Goal: Task Accomplishment & Management: Complete application form

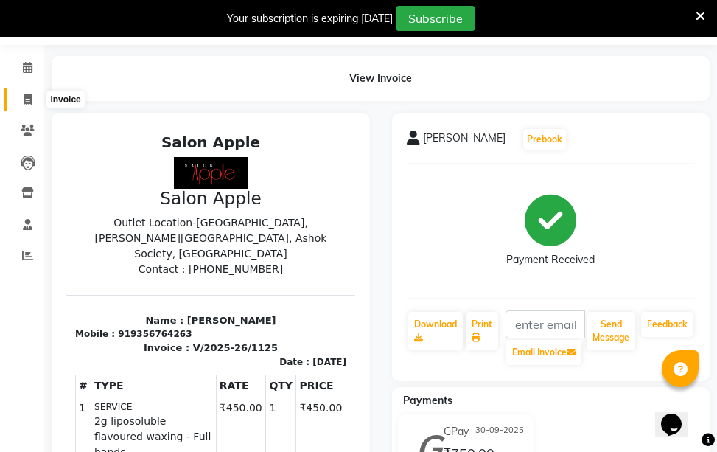
click at [22, 94] on span at bounding box center [28, 99] width 26 height 17
select select "service"
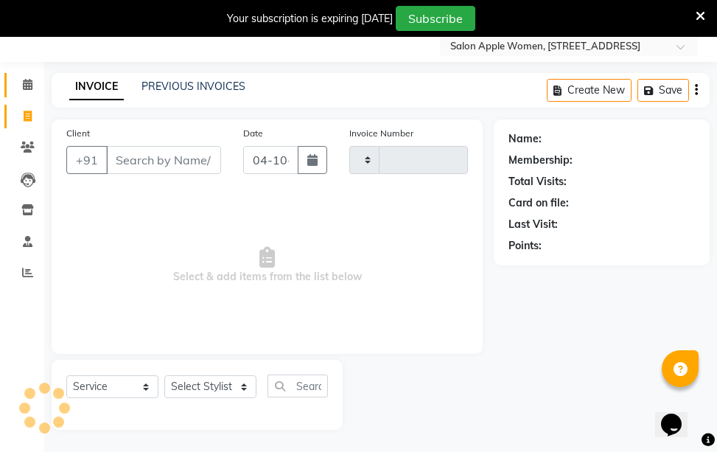
scroll to position [48, 0]
type input "1126"
select select "586"
click at [316, 170] on button "button" at bounding box center [312, 160] width 29 height 28
select select "10"
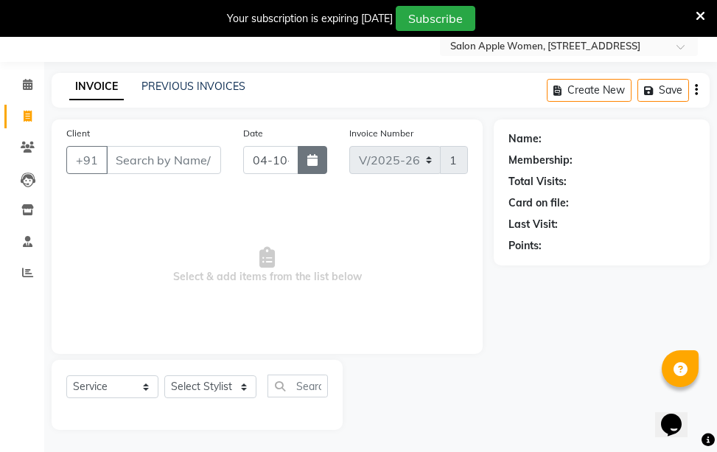
select select "2025"
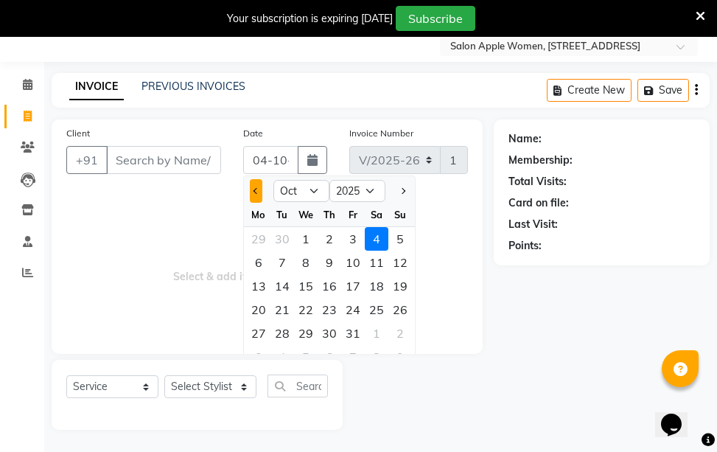
click at [260, 195] on button "Previous month" at bounding box center [256, 191] width 13 height 24
select select "9"
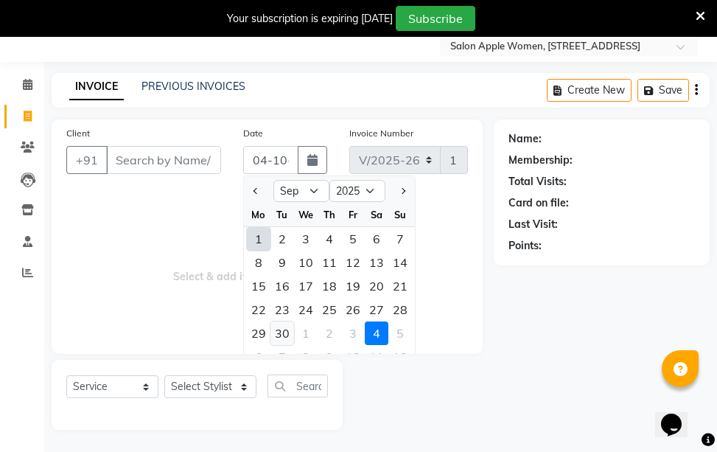
click at [272, 335] on div "30" at bounding box center [283, 333] width 24 height 24
type input "30-09-2025"
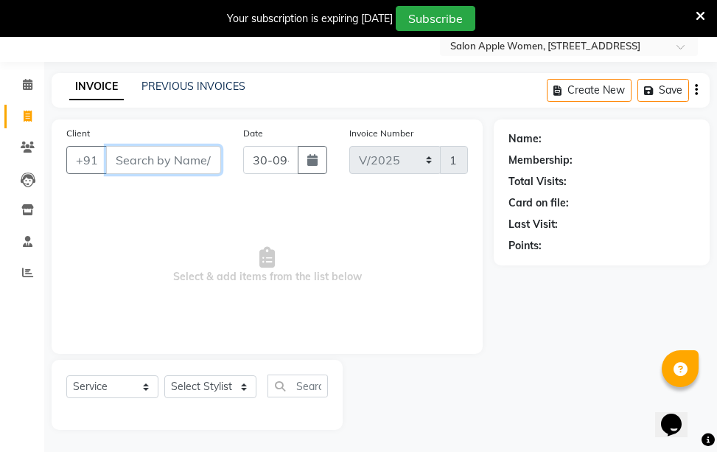
click at [145, 164] on input "Client" at bounding box center [163, 160] width 115 height 28
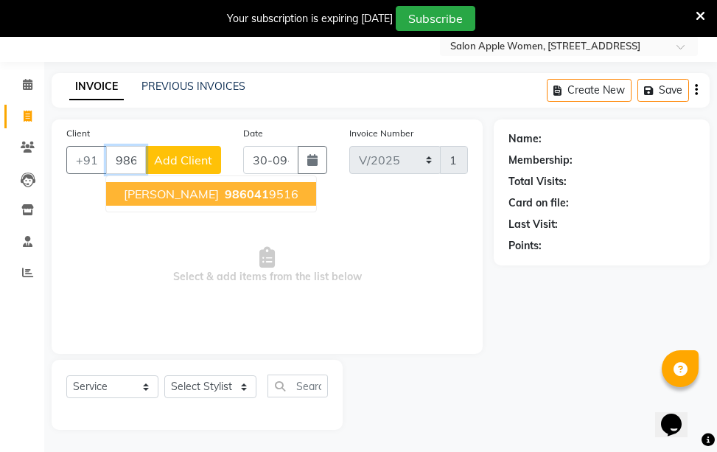
click at [115, 196] on button "[PERSON_NAME] 986041 9516" at bounding box center [211, 194] width 210 height 24
type input "9860419516"
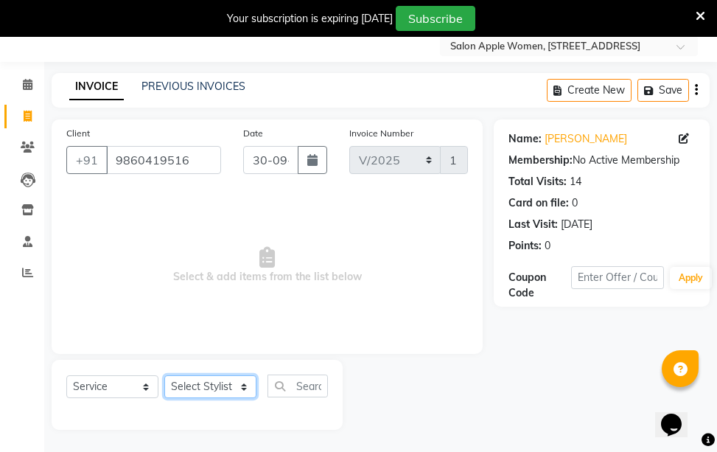
click at [193, 397] on select "Select Stylist [PERSON_NAME] [PERSON_NAME] mahske Archana [PERSON_NAME] [PERSON…" at bounding box center [210, 386] width 92 height 23
select select "35055"
click at [164, 375] on select "Select Stylist [PERSON_NAME] [PERSON_NAME] mahske Archana [PERSON_NAME] [PERSON…" at bounding box center [210, 386] width 92 height 23
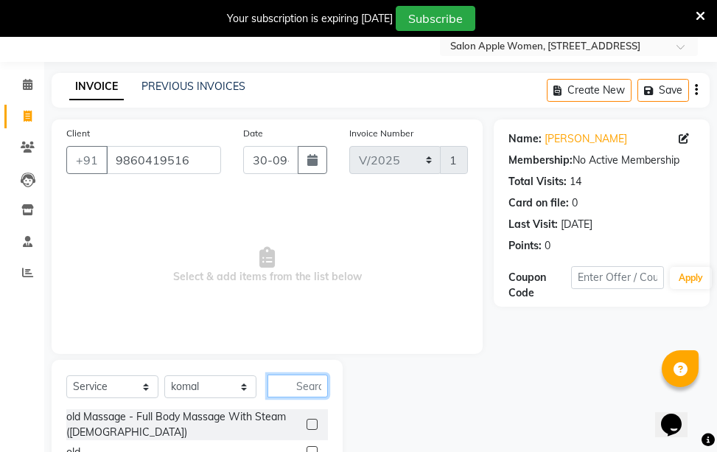
click at [291, 378] on input "text" at bounding box center [298, 385] width 60 height 23
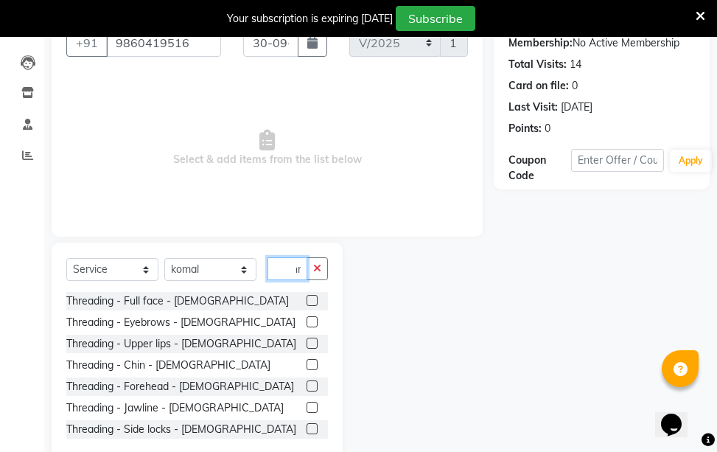
scroll to position [195, 0]
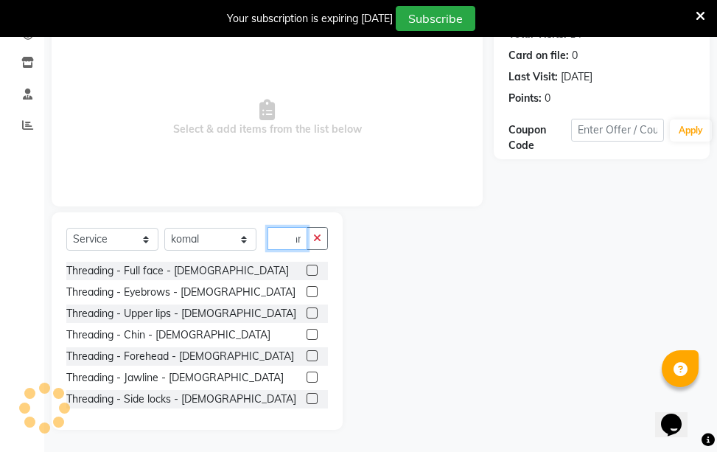
type input "thr"
click at [307, 354] on label at bounding box center [312, 355] width 11 height 11
click at [307, 354] on input "checkbox" at bounding box center [312, 357] width 10 height 10
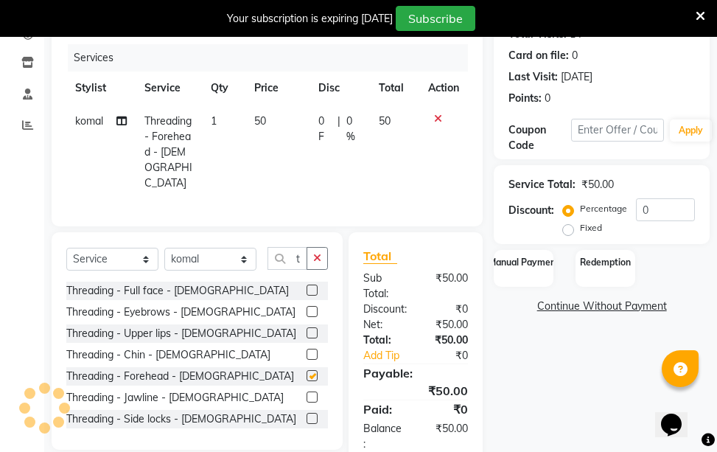
checkbox input "false"
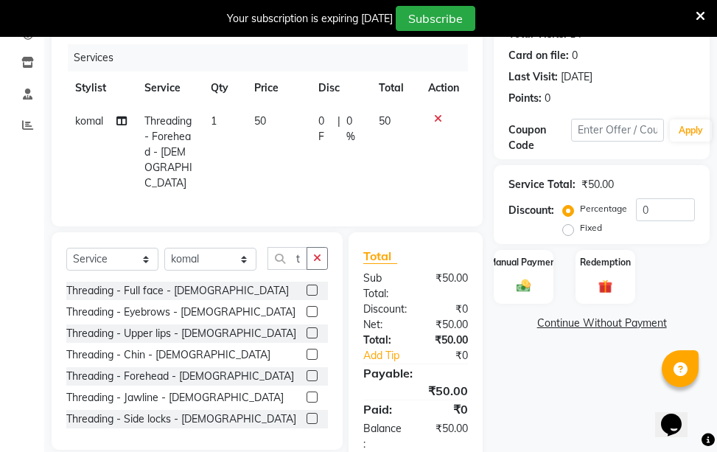
click at [307, 324] on div at bounding box center [317, 333] width 21 height 18
click at [307, 328] on label at bounding box center [312, 332] width 11 height 11
click at [307, 329] on input "checkbox" at bounding box center [312, 334] width 10 height 10
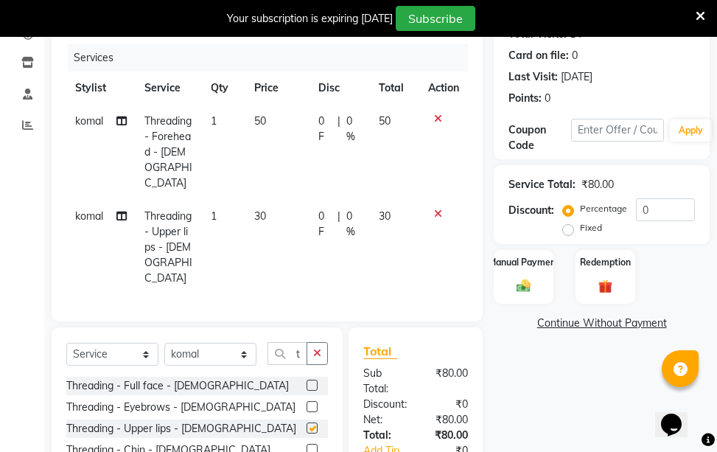
checkbox input "false"
click at [528, 294] on img at bounding box center [524, 286] width 24 height 16
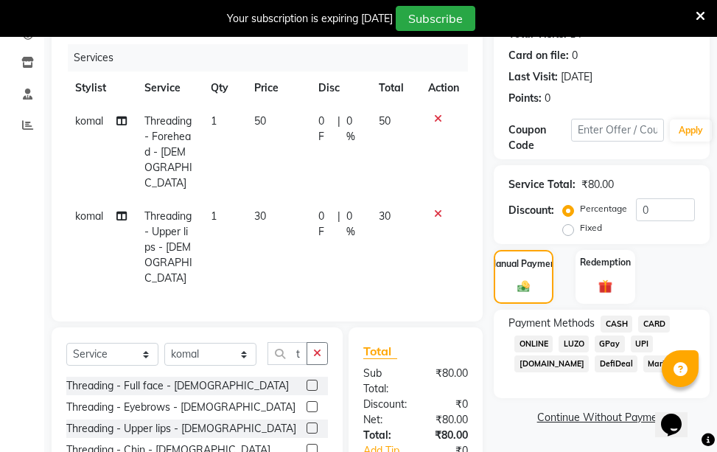
click at [613, 316] on span "CASH" at bounding box center [617, 324] width 32 height 17
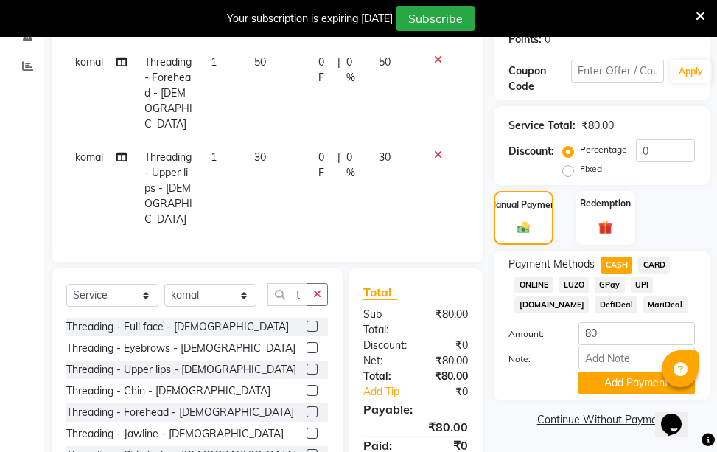
scroll to position [307, 0]
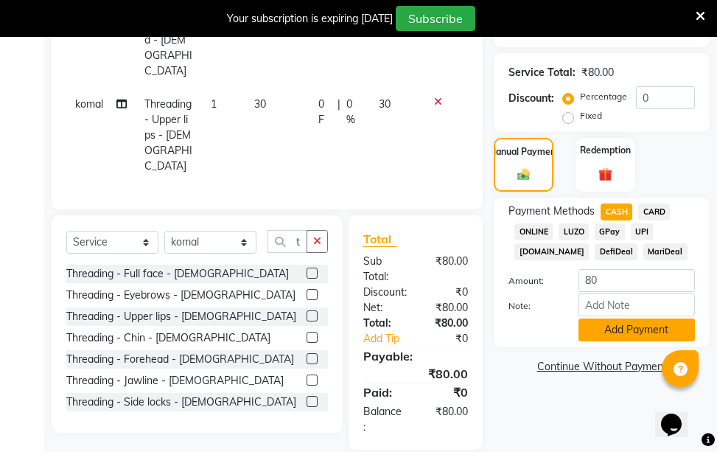
click at [602, 325] on button "Add Payment" at bounding box center [637, 329] width 116 height 23
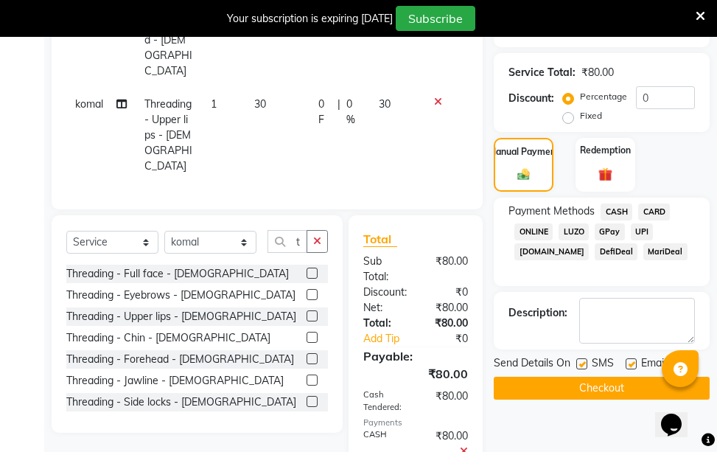
click at [588, 393] on button "Checkout" at bounding box center [602, 388] width 216 height 23
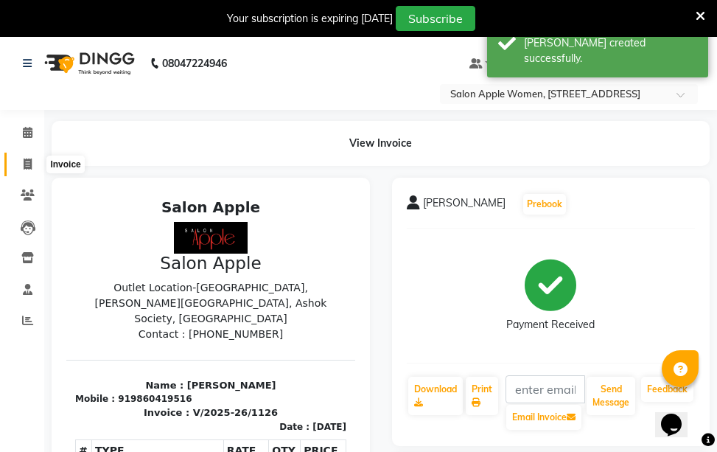
click at [31, 164] on icon at bounding box center [28, 163] width 8 height 11
select select "586"
select select "service"
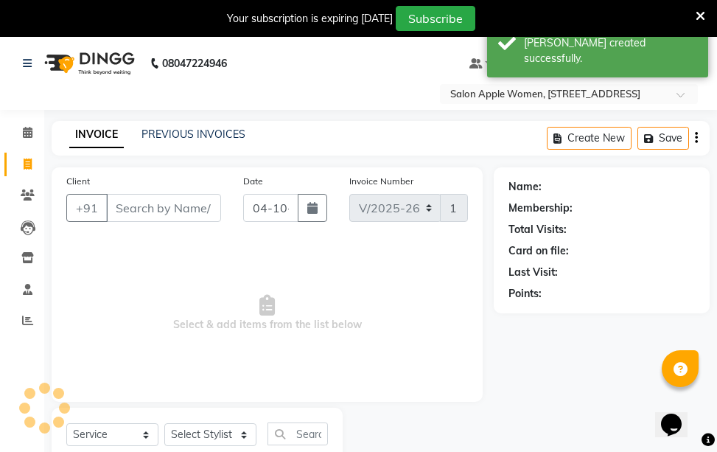
scroll to position [48, 0]
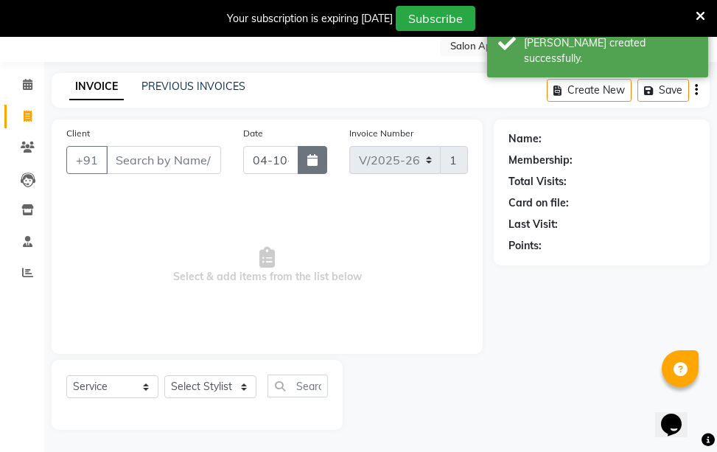
click at [312, 167] on button "button" at bounding box center [312, 160] width 29 height 28
select select "10"
select select "2025"
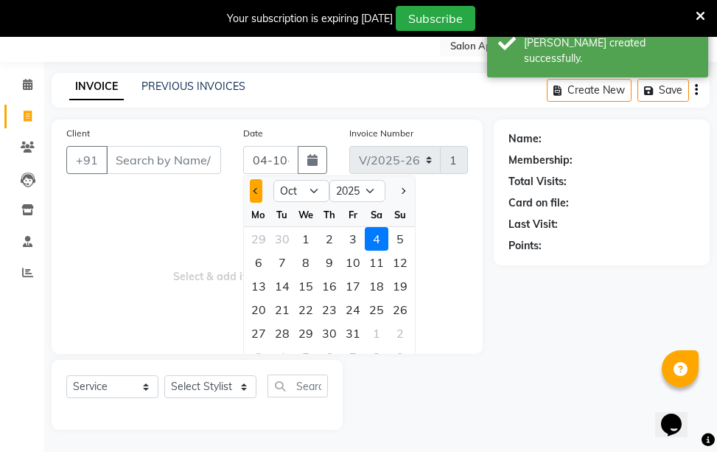
click at [256, 192] on span "Previous month" at bounding box center [256, 191] width 6 height 6
select select "9"
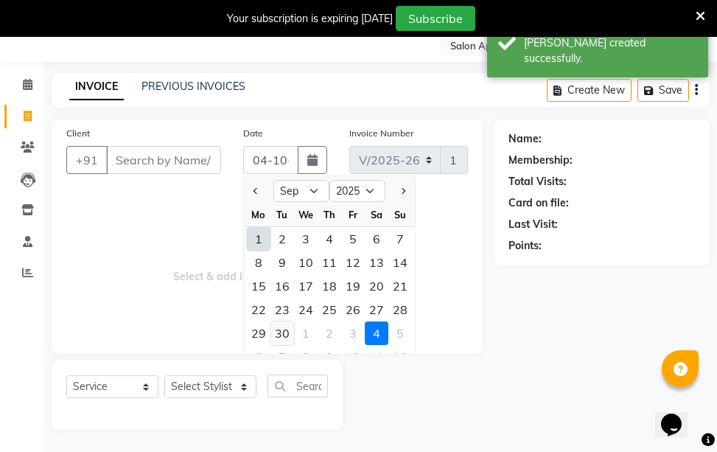
click at [277, 341] on div "30" at bounding box center [283, 333] width 24 height 24
type input "30-09-2025"
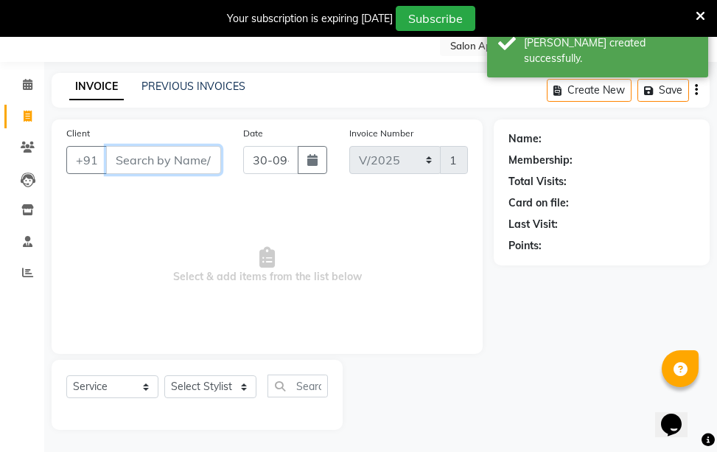
click at [164, 165] on input "Client" at bounding box center [163, 160] width 115 height 28
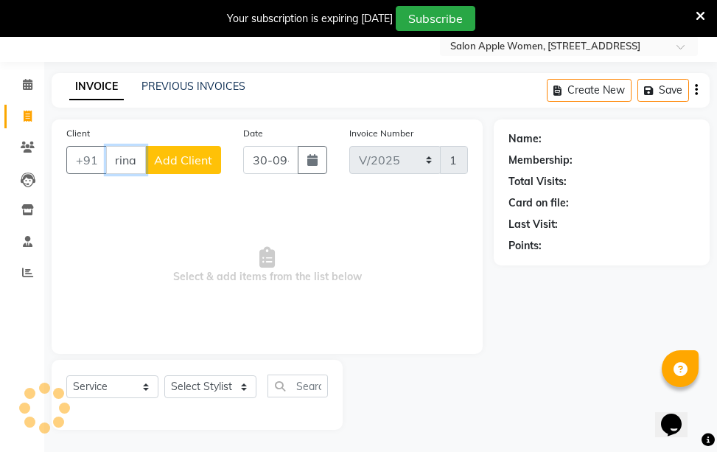
scroll to position [0, 0]
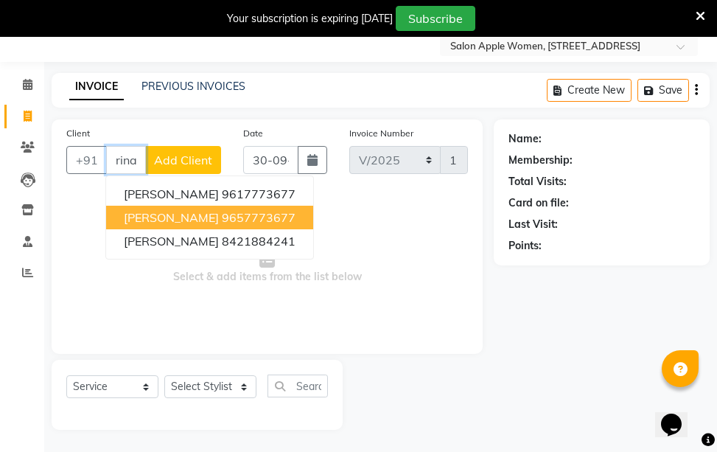
click at [245, 227] on button "[PERSON_NAME] 9657773677" at bounding box center [209, 218] width 207 height 24
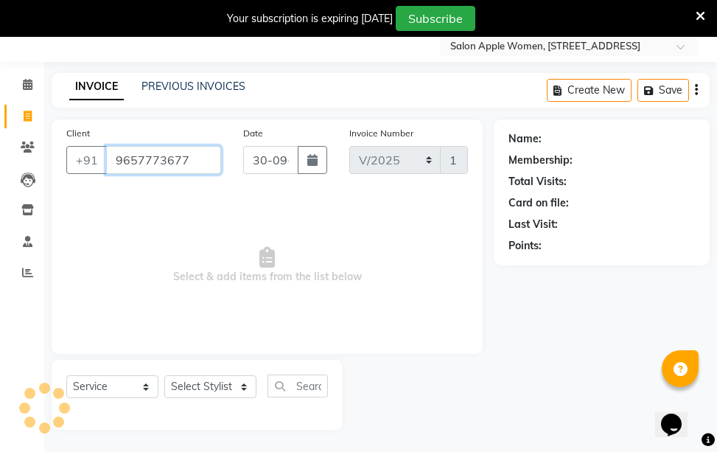
type input "9657773677"
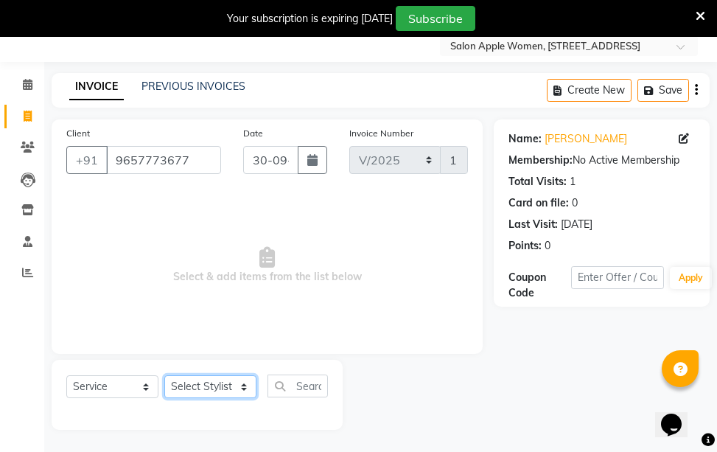
click at [234, 394] on select "Select Stylist [PERSON_NAME] [PERSON_NAME] mahske Archana [PERSON_NAME] [PERSON…" at bounding box center [210, 386] width 92 height 23
select select "84025"
click at [164, 375] on select "Select Stylist [PERSON_NAME] [PERSON_NAME] mahske Archana [PERSON_NAME] [PERSON…" at bounding box center [210, 386] width 92 height 23
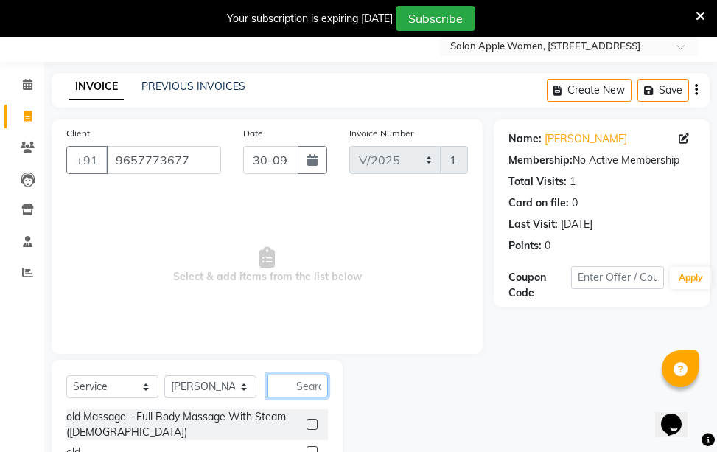
click at [279, 382] on input "text" at bounding box center [298, 385] width 60 height 23
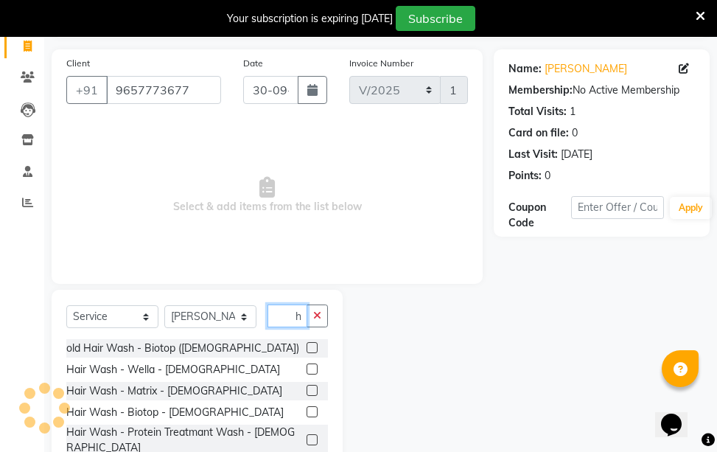
scroll to position [122, 0]
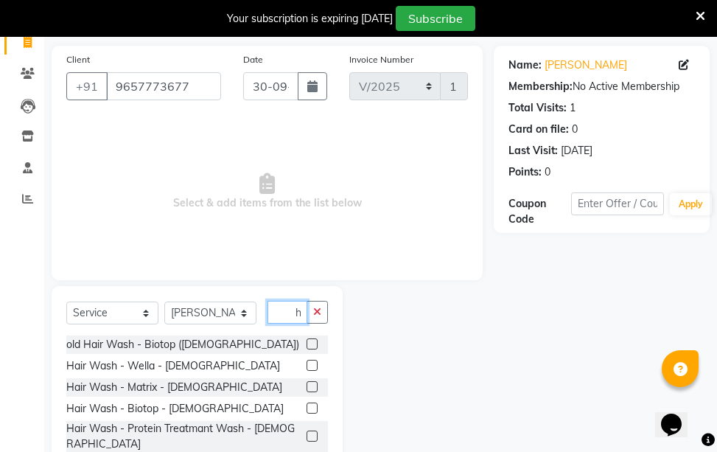
type input "wash"
click at [307, 368] on label at bounding box center [312, 365] width 11 height 11
click at [307, 368] on input "checkbox" at bounding box center [312, 366] width 10 height 10
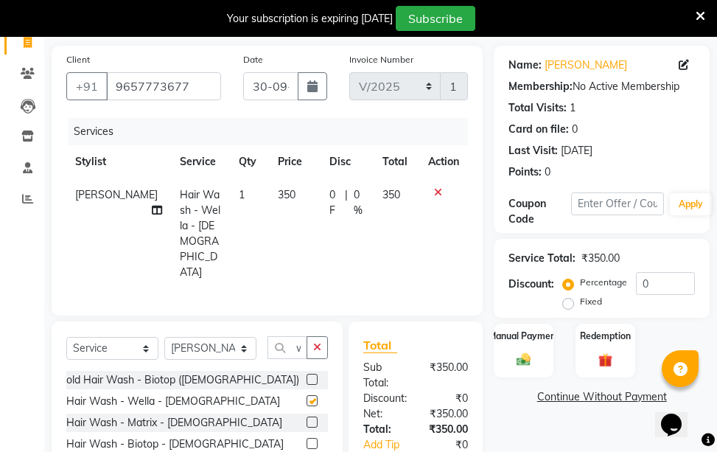
checkbox input "false"
click at [532, 357] on img at bounding box center [524, 360] width 24 height 16
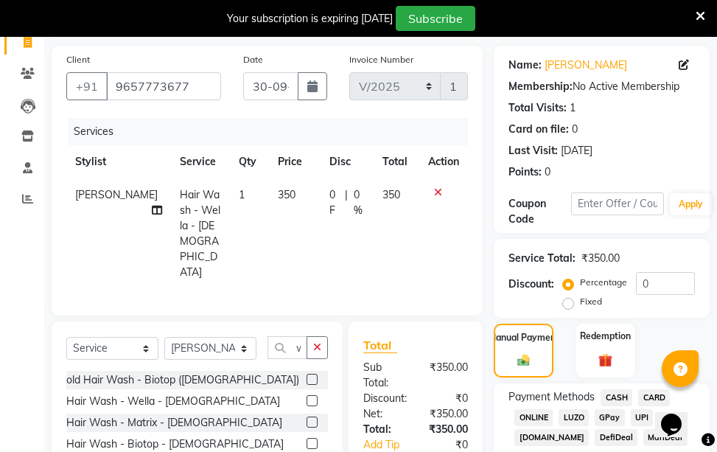
scroll to position [212, 0]
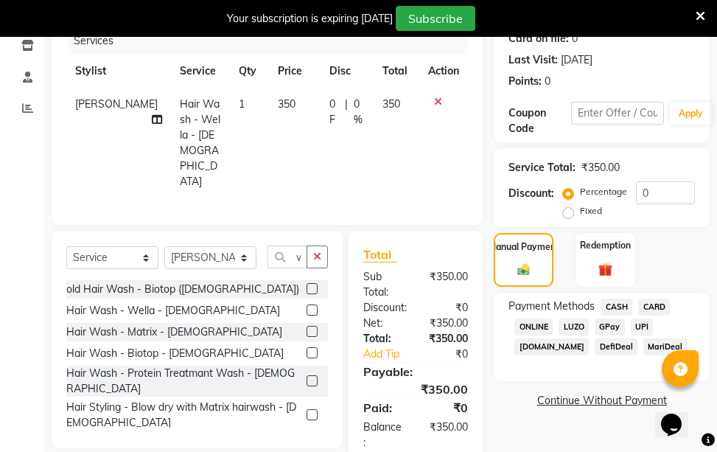
click at [614, 296] on div "Payment Methods CASH CARD ONLINE LUZO GPay UPI [DOMAIN_NAME] DefiDeal MariDeal" at bounding box center [602, 337] width 216 height 88
click at [614, 308] on span "CASH" at bounding box center [617, 307] width 32 height 17
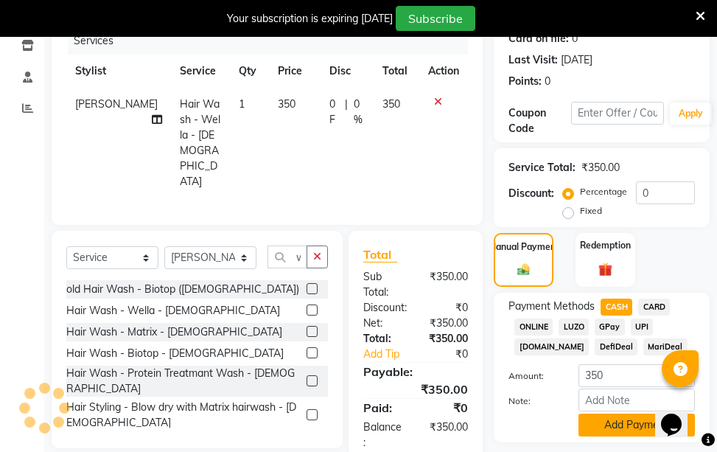
click at [605, 434] on button "Add Payment" at bounding box center [637, 425] width 116 height 23
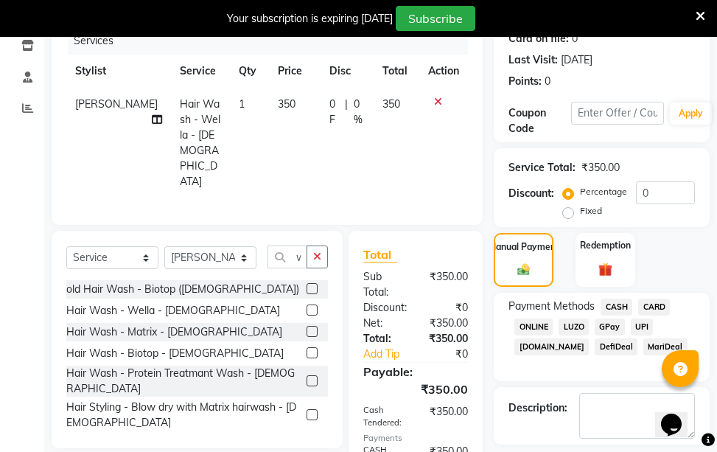
scroll to position [289, 0]
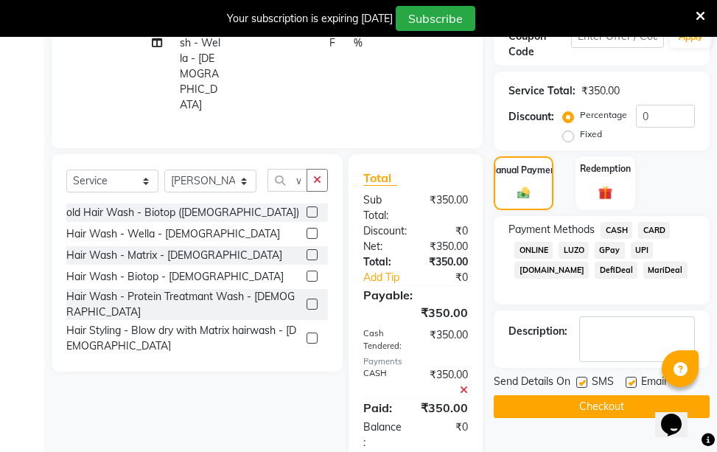
click at [601, 412] on button "Checkout" at bounding box center [602, 406] width 216 height 23
